Goal: Find contact information: Find contact information

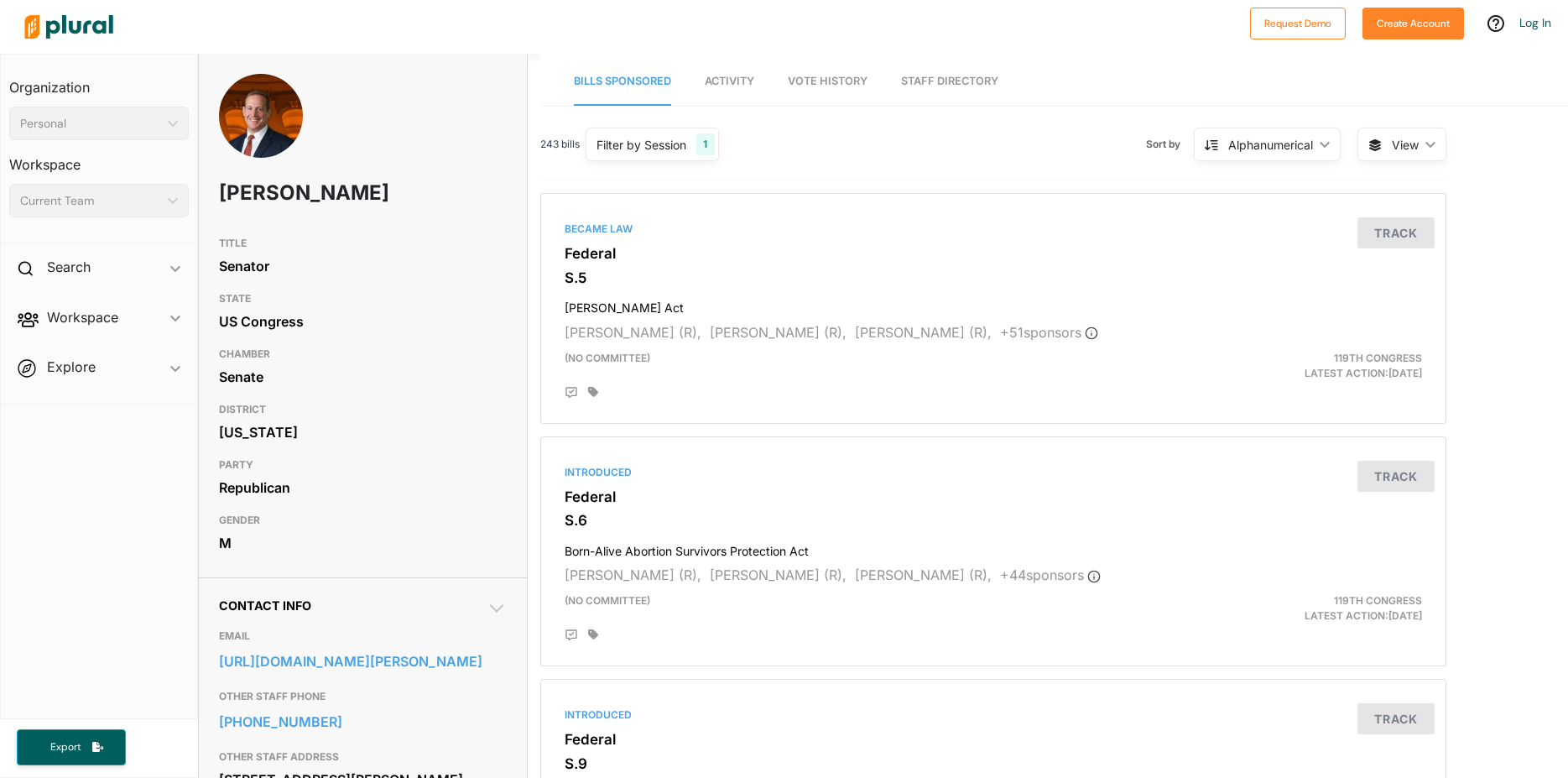
click at [960, 78] on link "Staff Directory" at bounding box center [950, 82] width 97 height 48
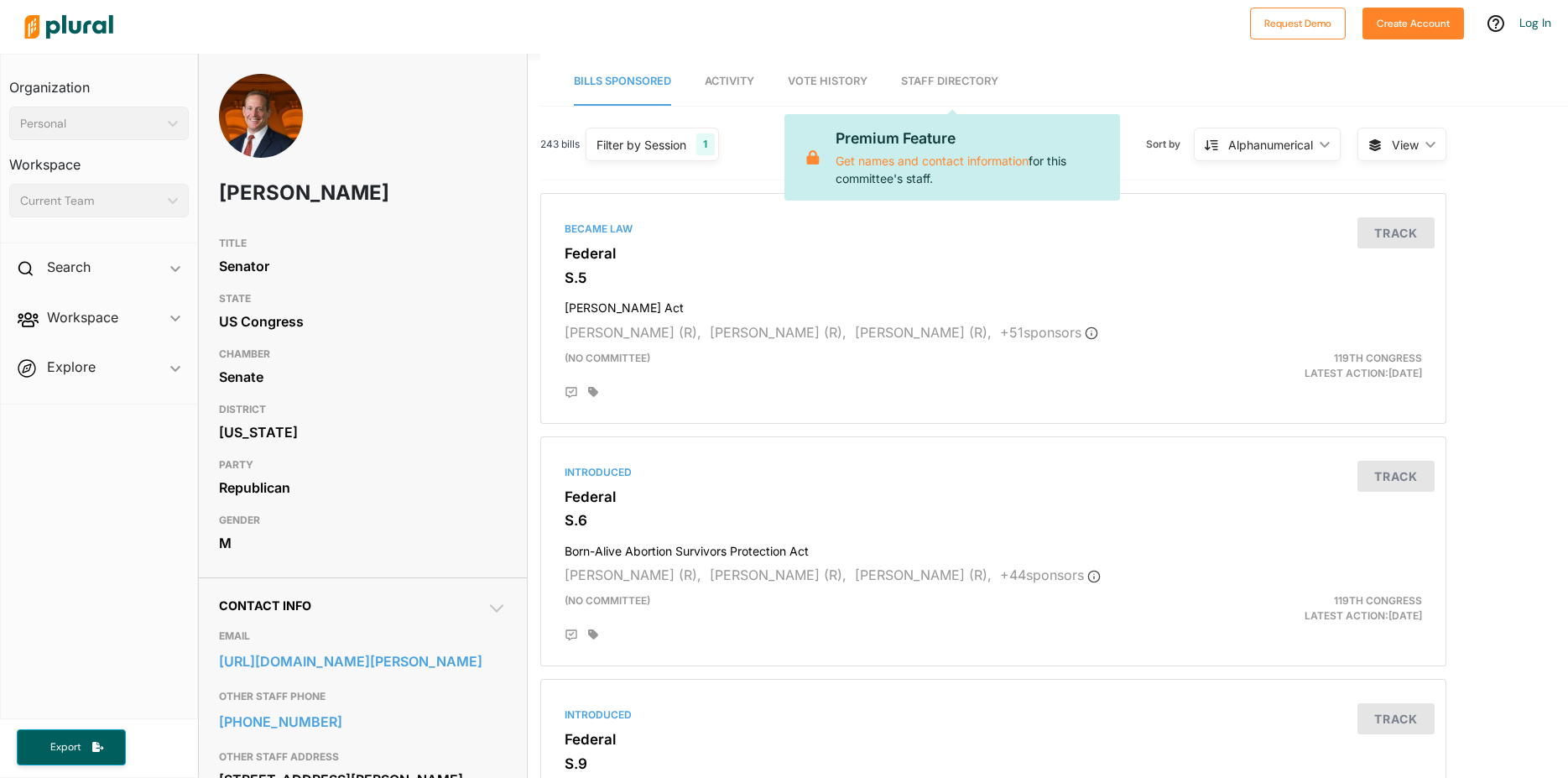
click at [933, 76] on link "Staff Directory" at bounding box center [950, 82] width 97 height 48
click at [1273, 137] on div "Alphanumerical" at bounding box center [1271, 145] width 85 height 18
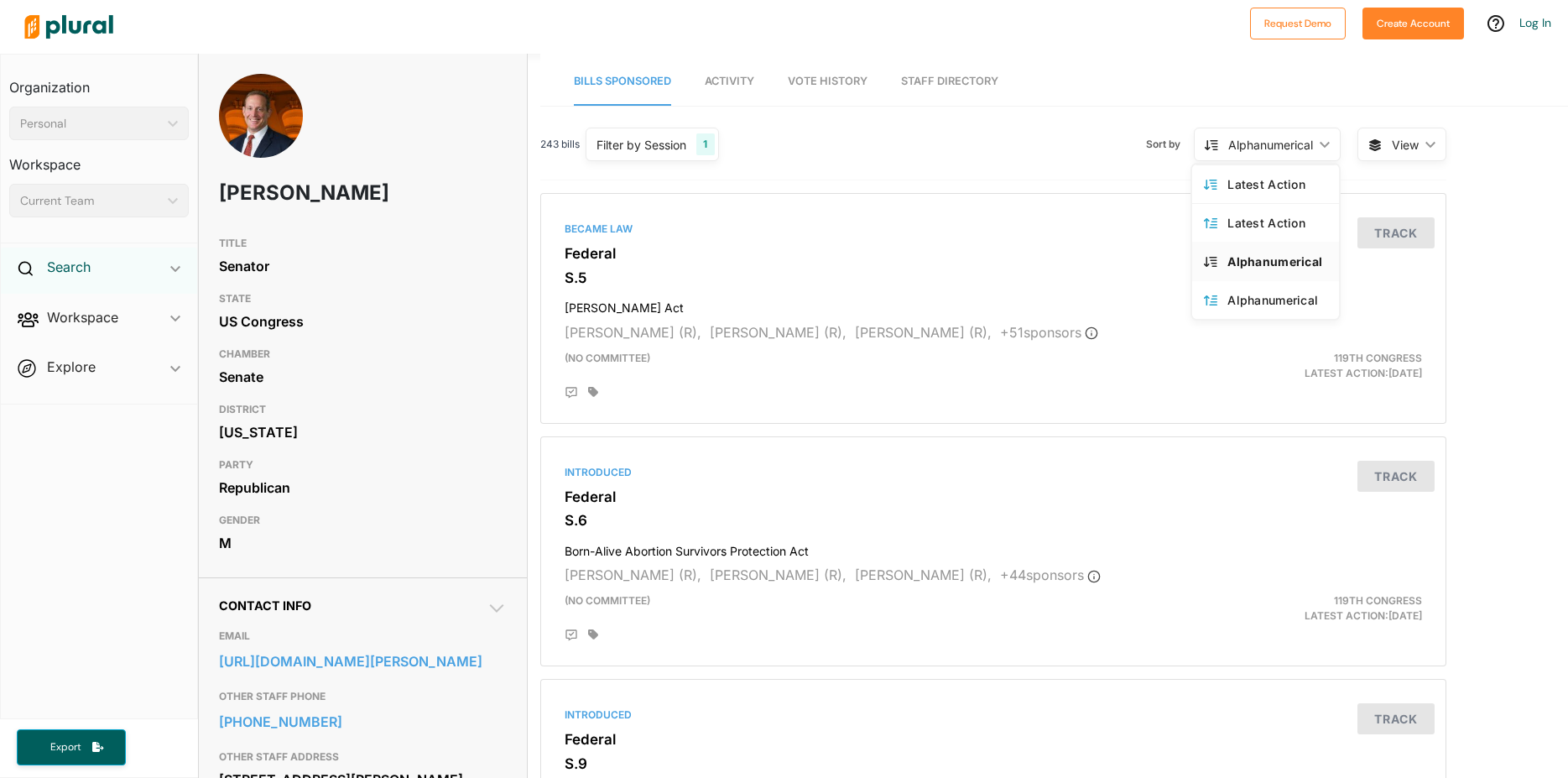
click at [77, 263] on h2 "Search" at bounding box center [69, 267] width 44 height 19
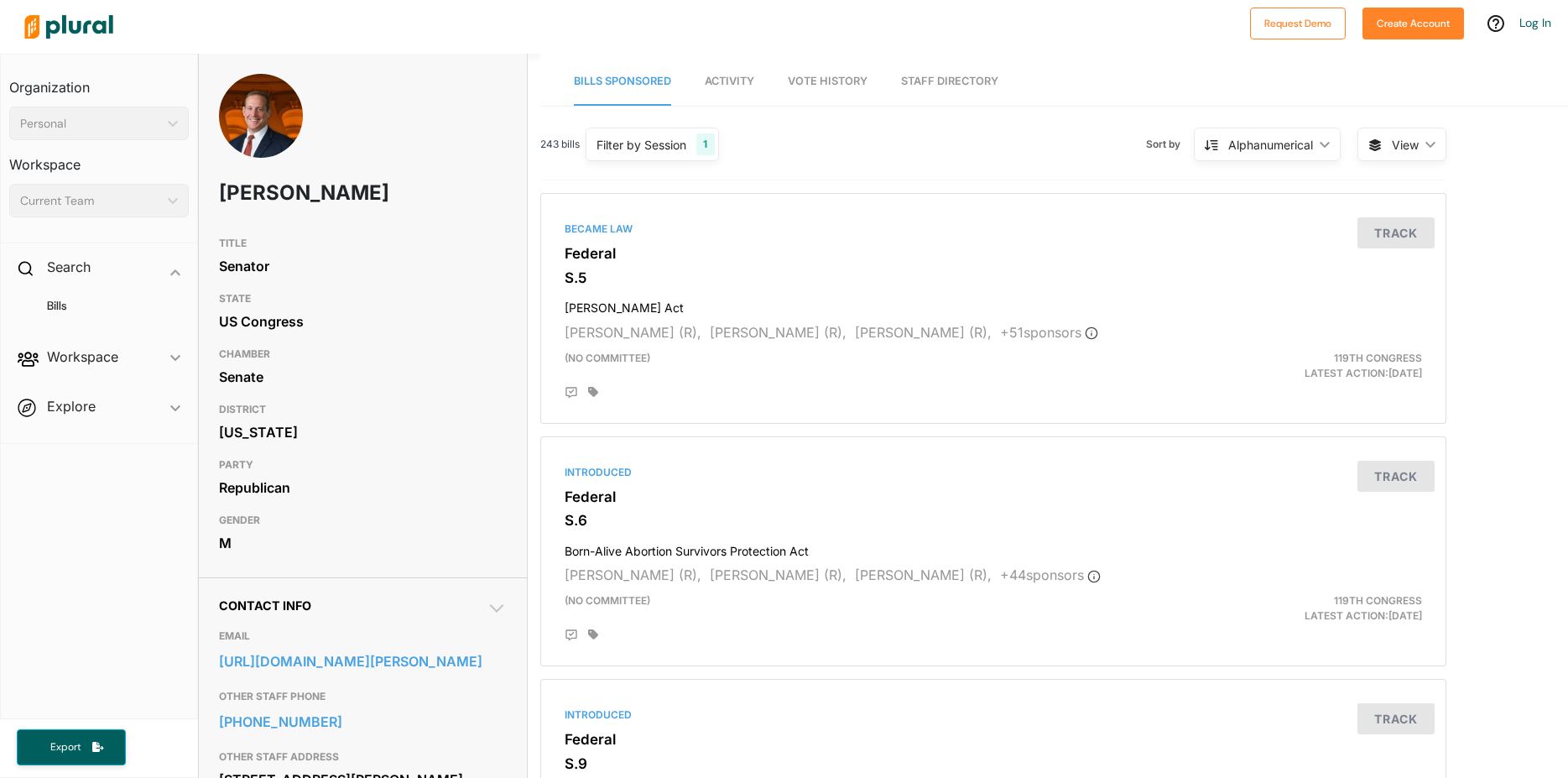
click at [79, 355] on span "Workspace ic_keyboard_arrow_down Members Bills Tags Saved Searches Activity" at bounding box center [98, 360] width 196 height 46
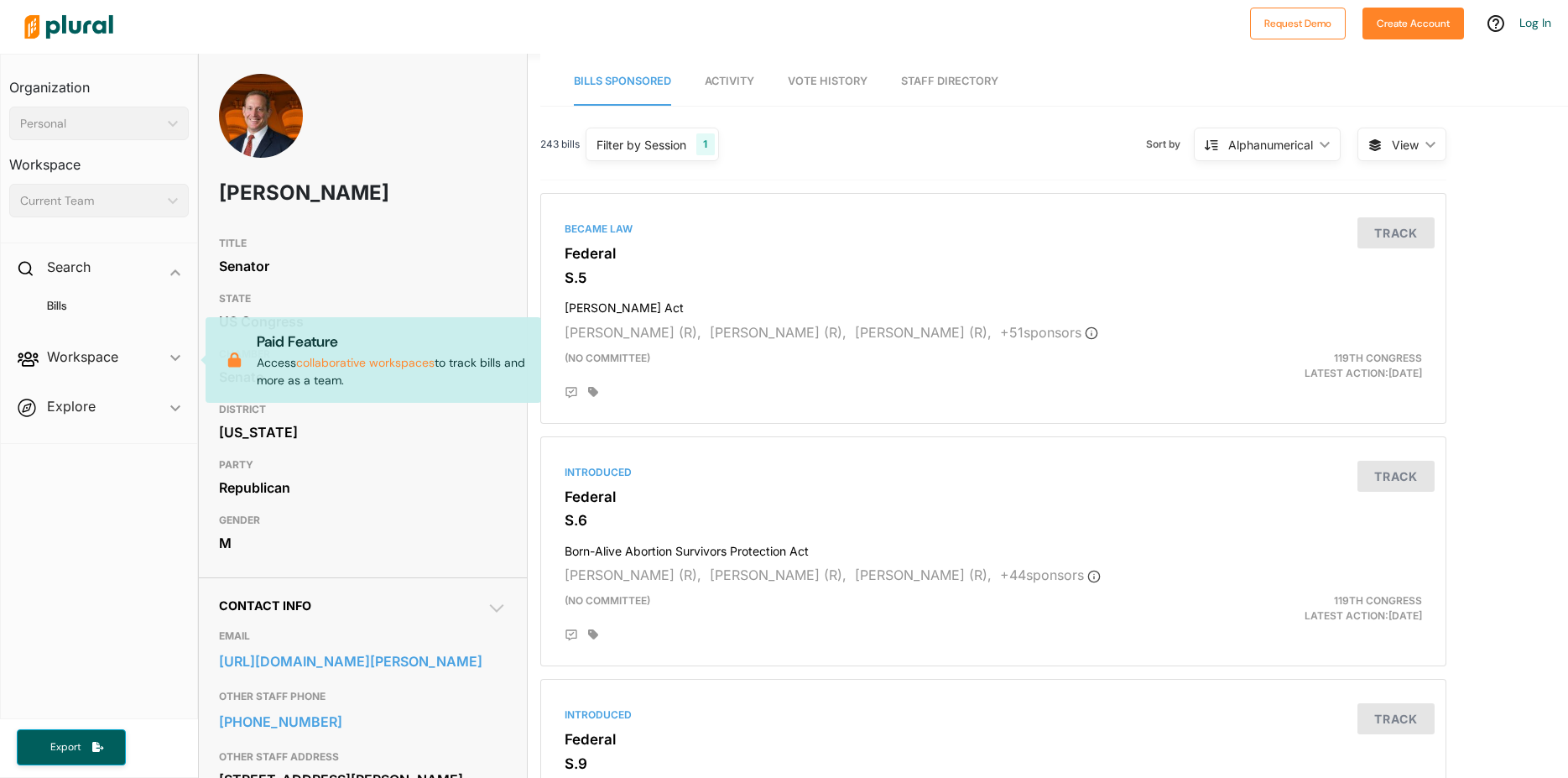
click at [70, 406] on span "Explore ic_keyboard_arrow_down Overview" at bounding box center [98, 410] width 196 height 46
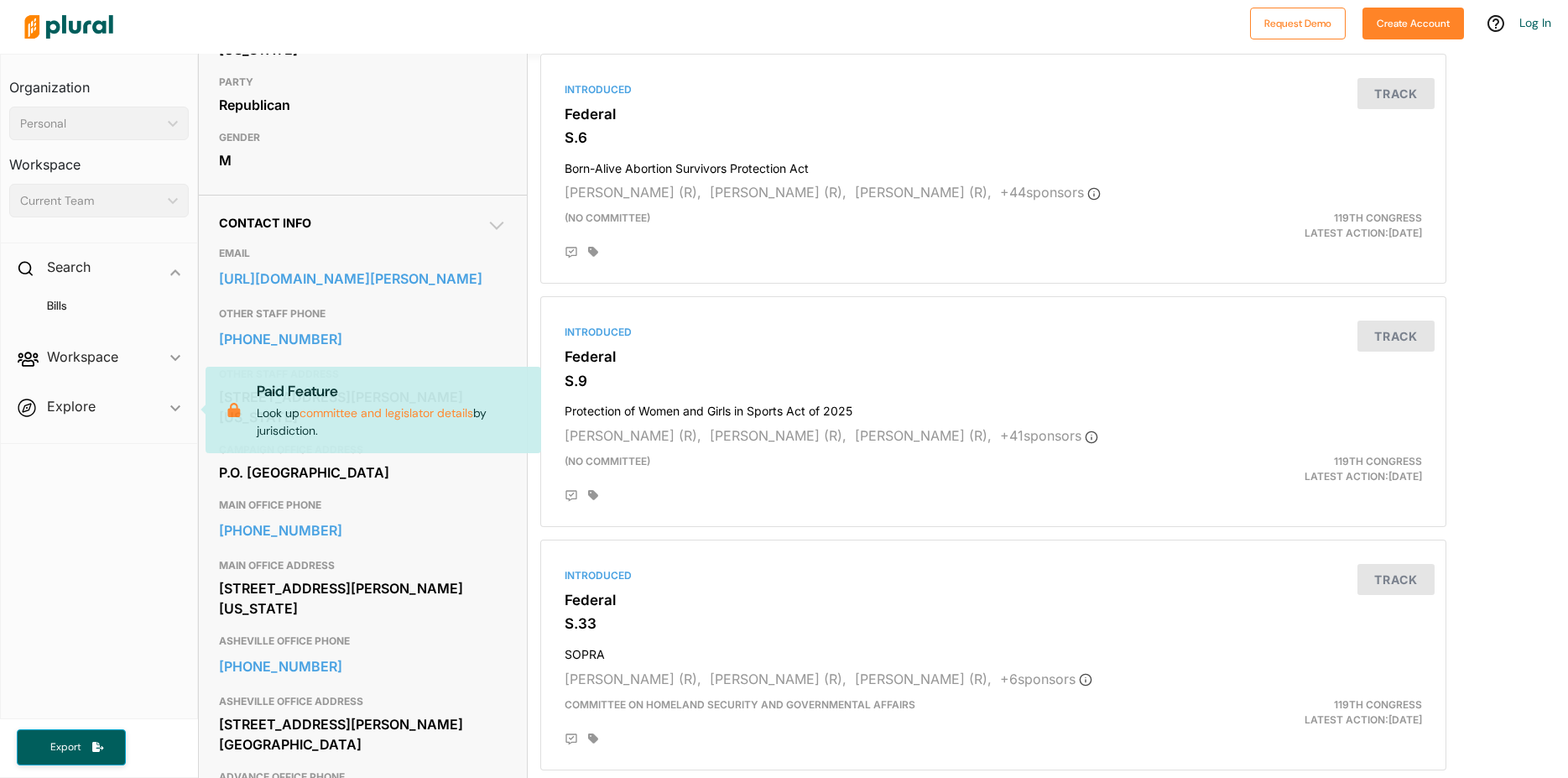
scroll to position [444, 0]
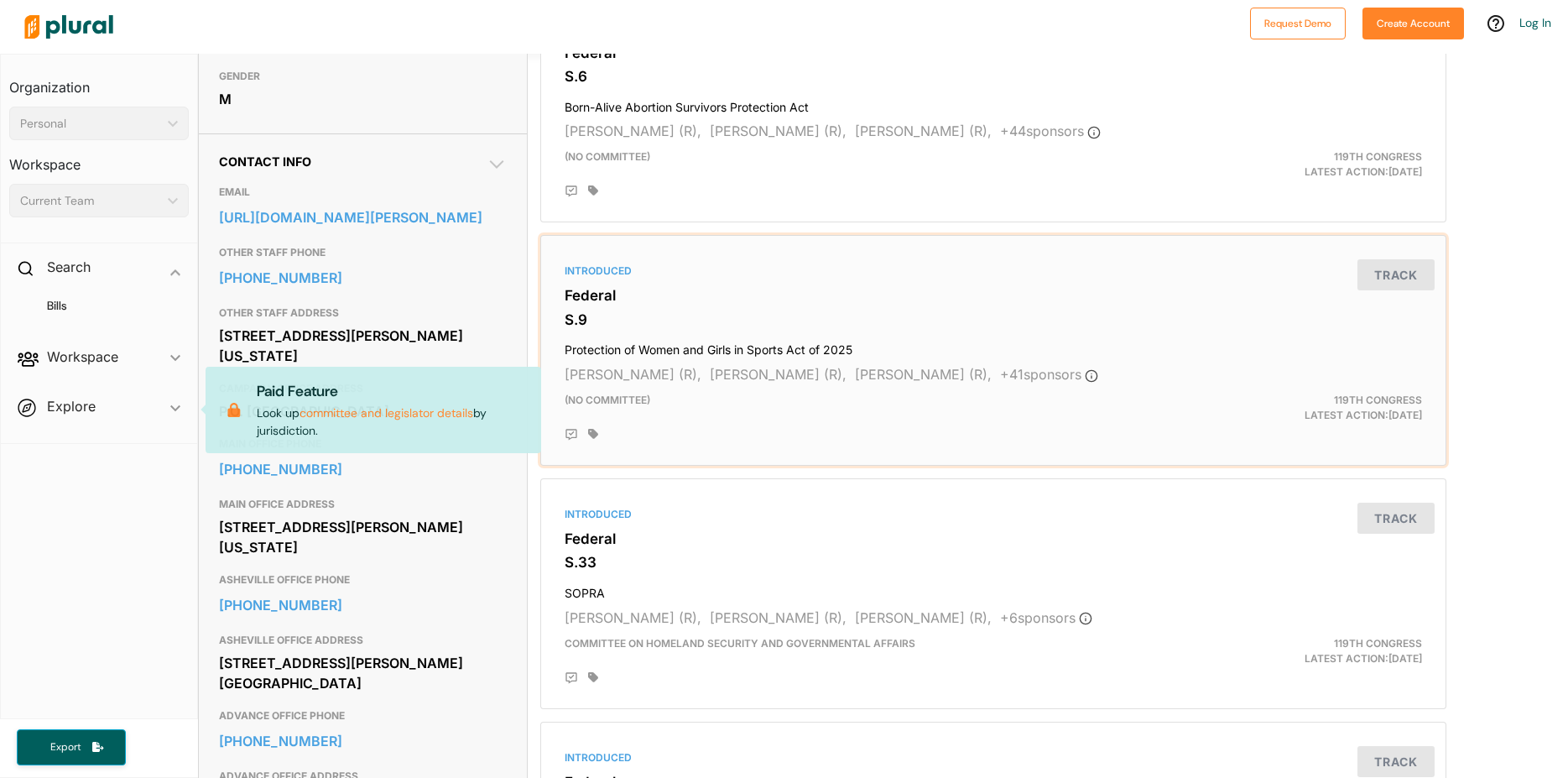
click at [948, 265] on div "Introduced" at bounding box center [993, 271] width 858 height 15
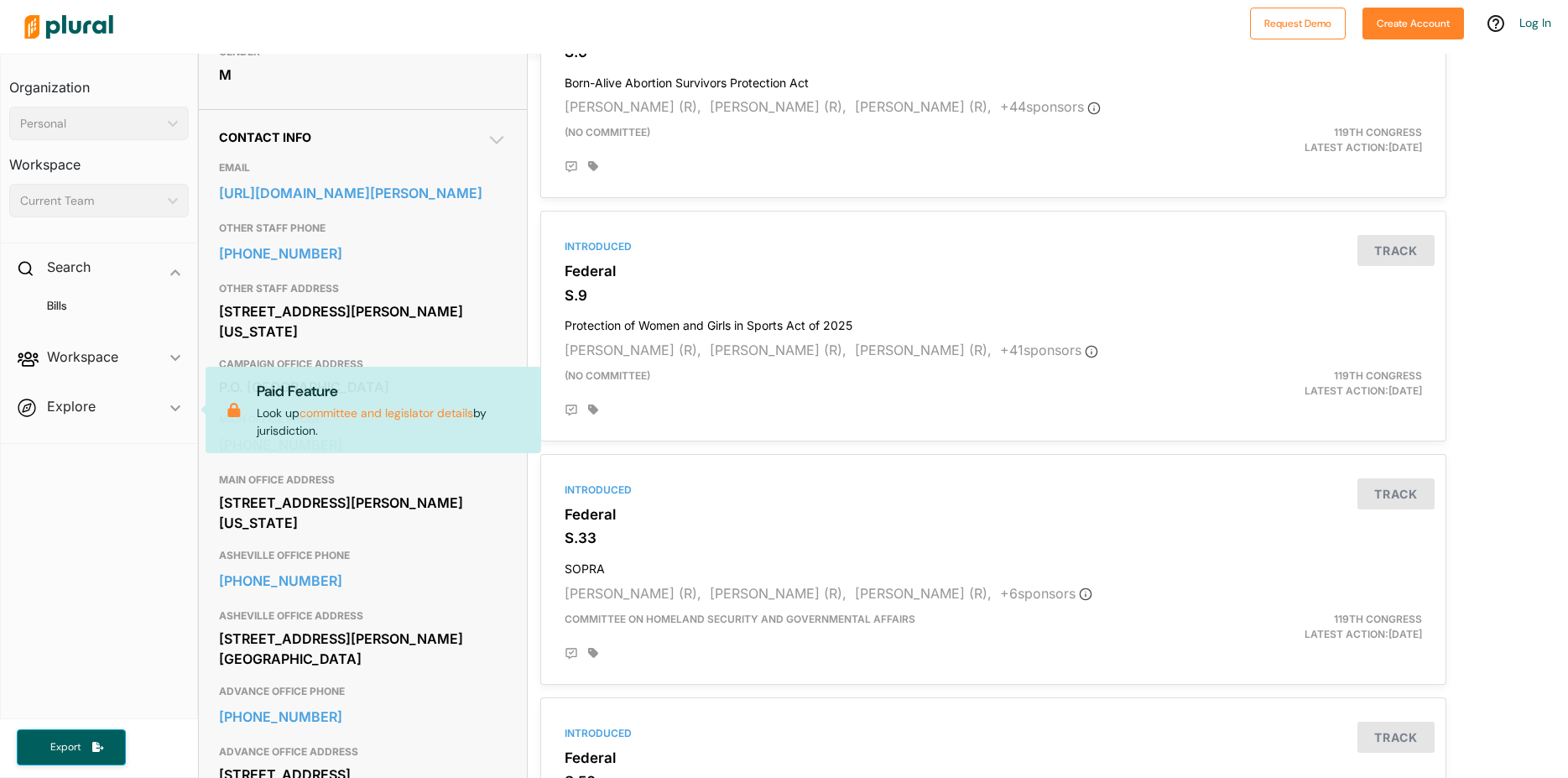
scroll to position [401, 0]
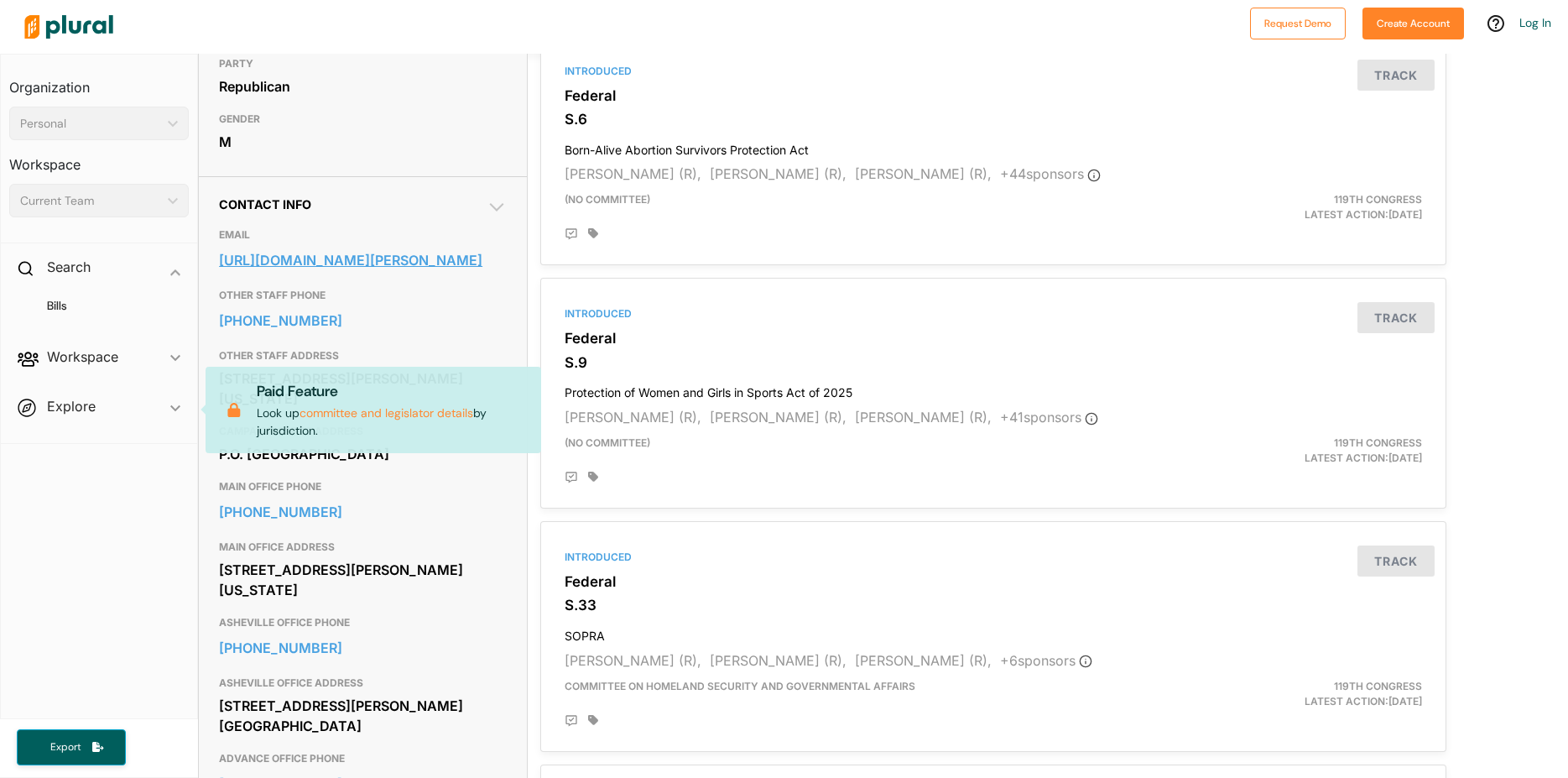
click at [452, 261] on link "[URL][DOMAIN_NAME][PERSON_NAME]" at bounding box center [362, 260] width 287 height 25
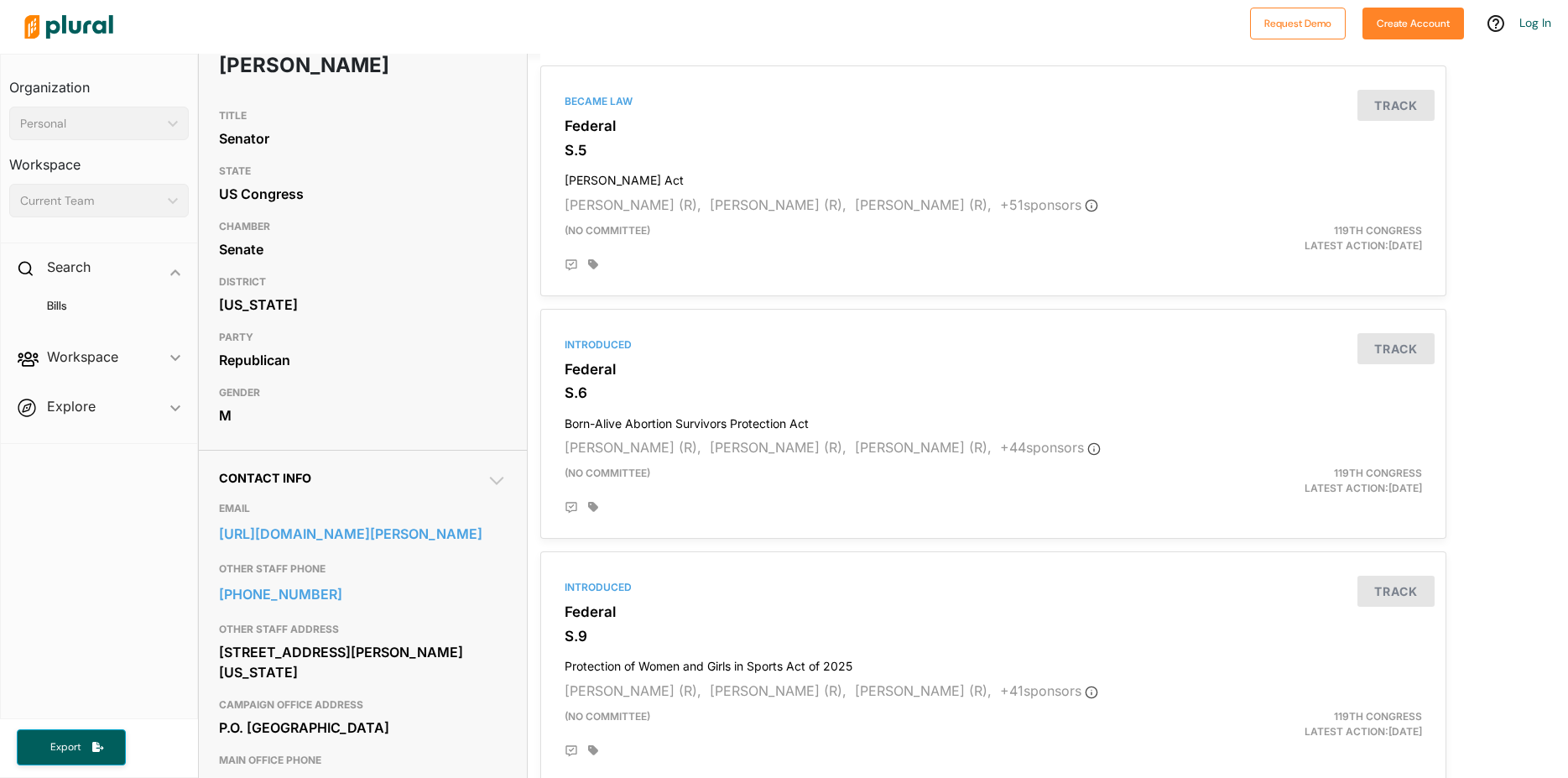
scroll to position [0, 0]
